Goal: Transaction & Acquisition: Download file/media

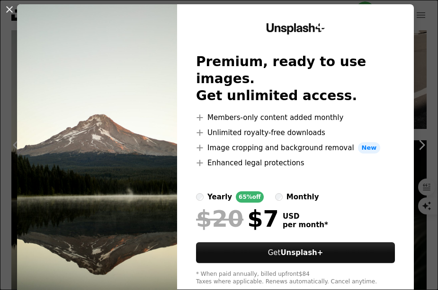
scroll to position [42, 0]
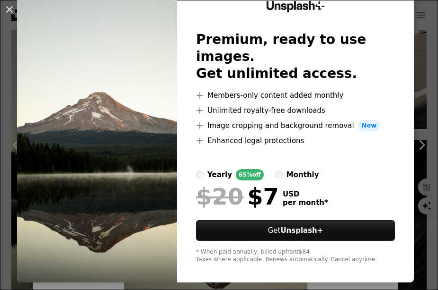
click at [236, 169] on div "65% off" at bounding box center [250, 174] width 28 height 11
click at [286, 169] on div "monthly" at bounding box center [302, 174] width 33 height 11
click at [124, 37] on img at bounding box center [97, 132] width 160 height 301
click at [373, 250] on div "Unsplash+ Premium, ready to use images. Get unlimited access. A plus sign Membe…" at bounding box center [295, 132] width 237 height 301
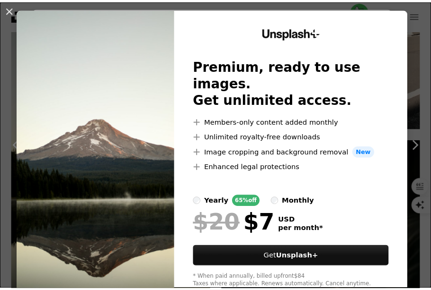
scroll to position [0, 0]
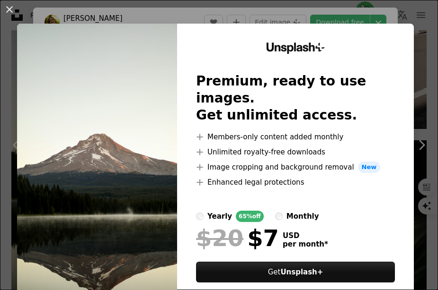
click at [138, 67] on img at bounding box center [97, 174] width 160 height 301
click at [369, 20] on div "An X shape Unsplash+ Premium, ready to use images. Get unlimited access. A plus…" at bounding box center [219, 145] width 438 height 290
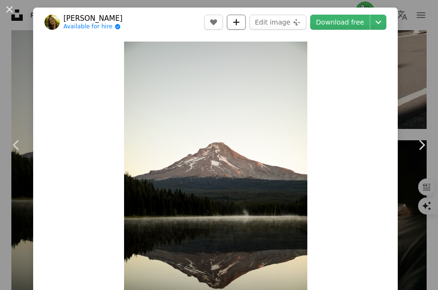
click at [236, 24] on icon "A plus sign" at bounding box center [236, 22] width 8 height 8
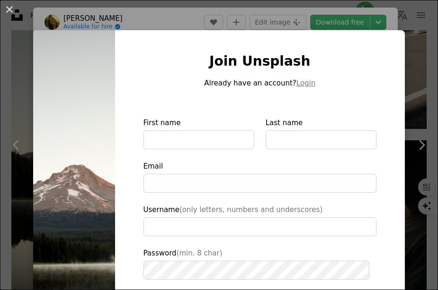
click at [375, 22] on div "An X shape Join Unsplash Already have an account? Login First name Last name Em…" at bounding box center [219, 145] width 438 height 290
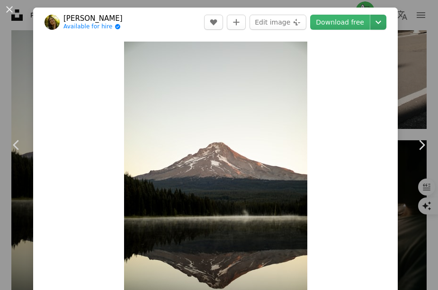
click at [371, 22] on icon "Chevron down" at bounding box center [377, 22] width 15 height 11
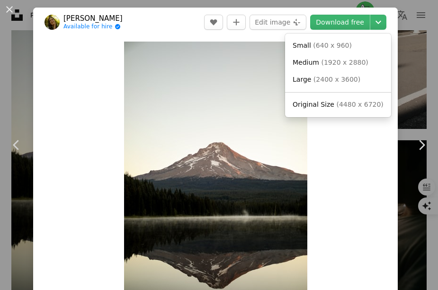
click at [307, 63] on span "Medium" at bounding box center [305, 63] width 26 height 8
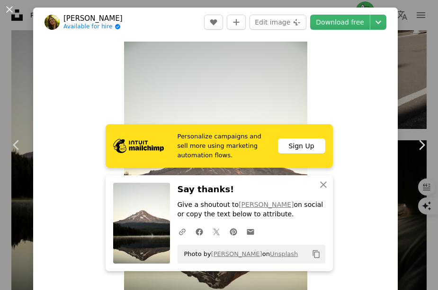
click at [355, 65] on div "Zoom in" at bounding box center [215, 179] width 364 height 284
click at [17, 59] on div "An X shape Chevron left Chevron right Personalize campaigns and sell more using…" at bounding box center [219, 145] width 438 height 290
